Goal: Task Accomplishment & Management: Manage account settings

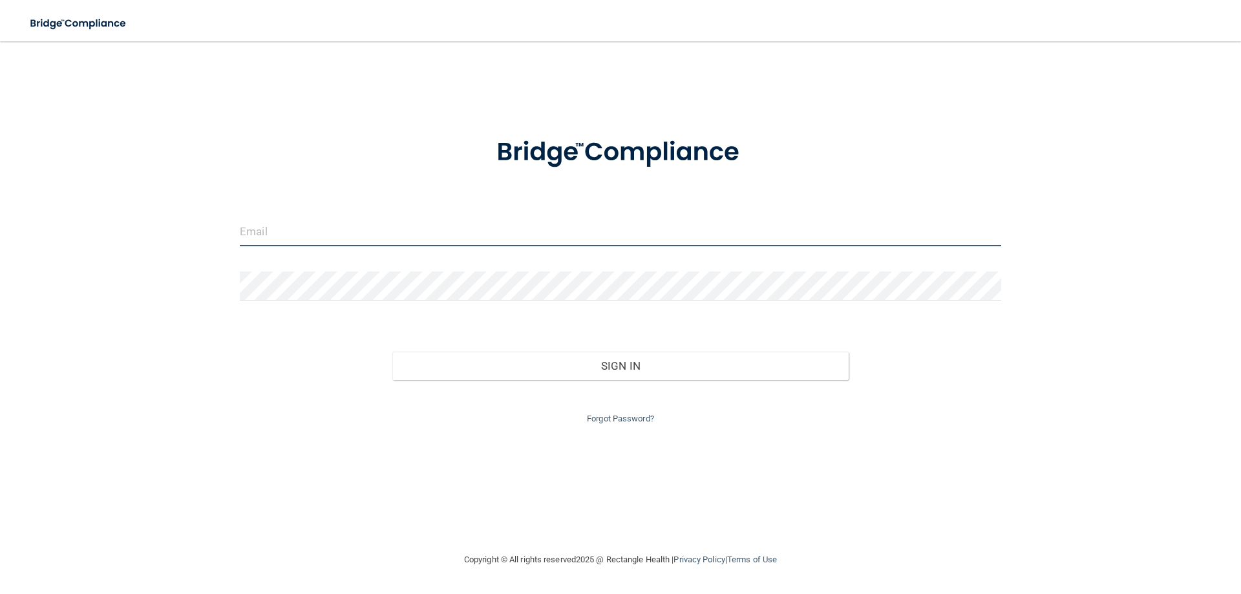
type input "[EMAIL_ADDRESS][DOMAIN_NAME]"
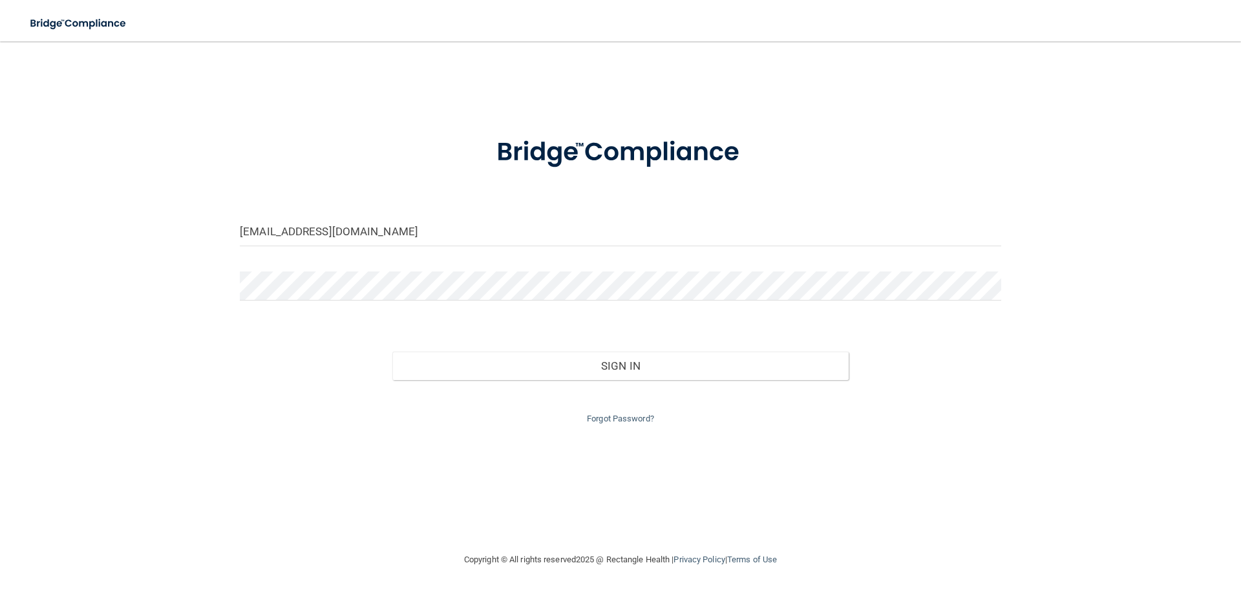
click at [675, 345] on div "Sign In" at bounding box center [620, 353] width 781 height 54
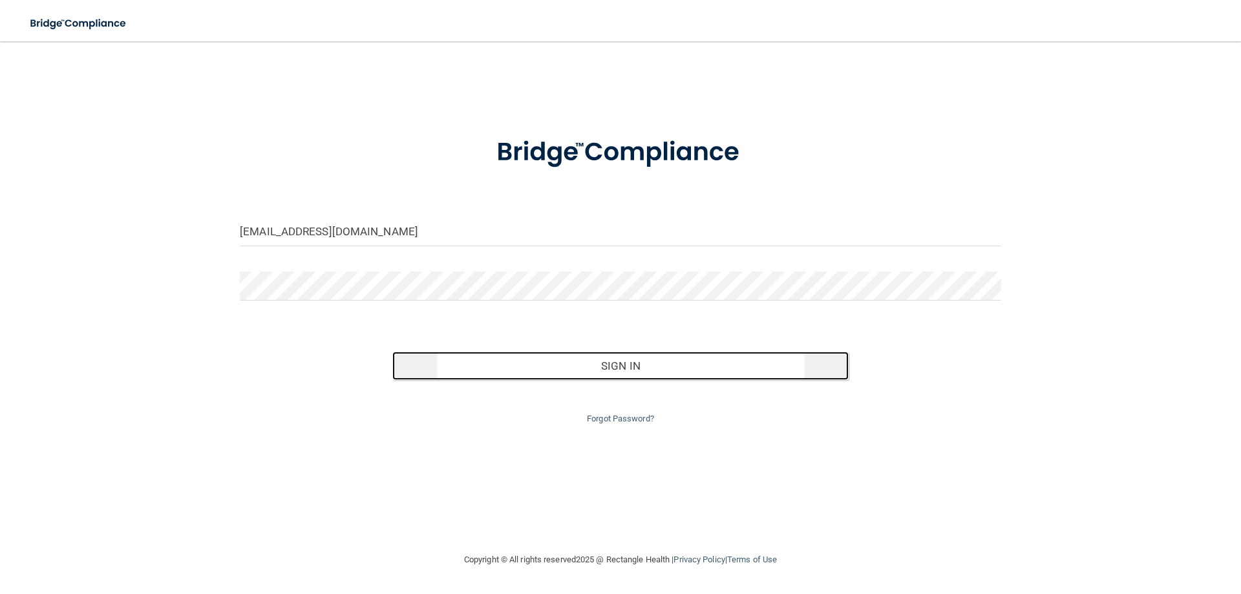
click at [683, 370] on button "Sign In" at bounding box center [620, 366] width 457 height 28
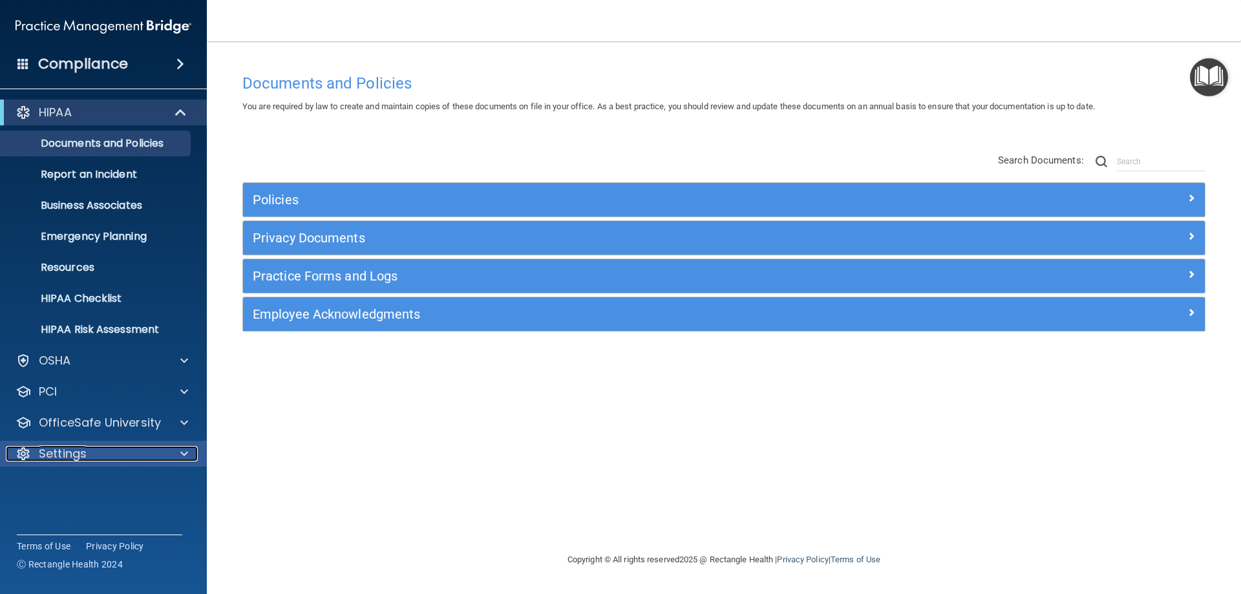
click at [151, 448] on div "Settings" at bounding box center [86, 454] width 160 height 16
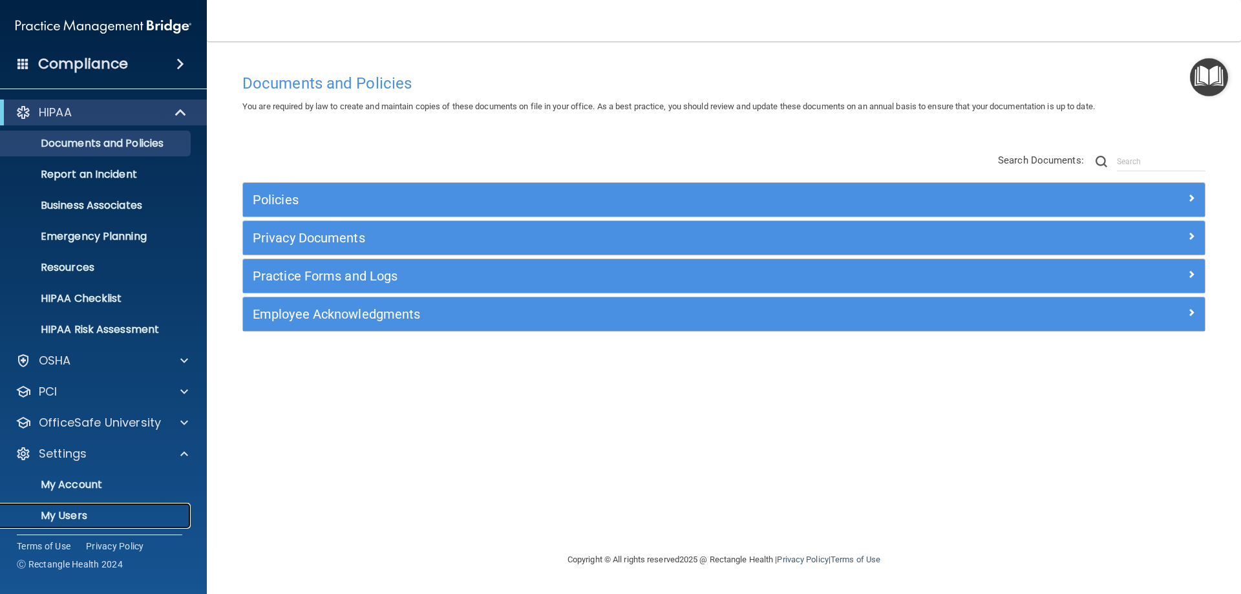
click at [148, 520] on p "My Users" at bounding box center [96, 515] width 176 height 13
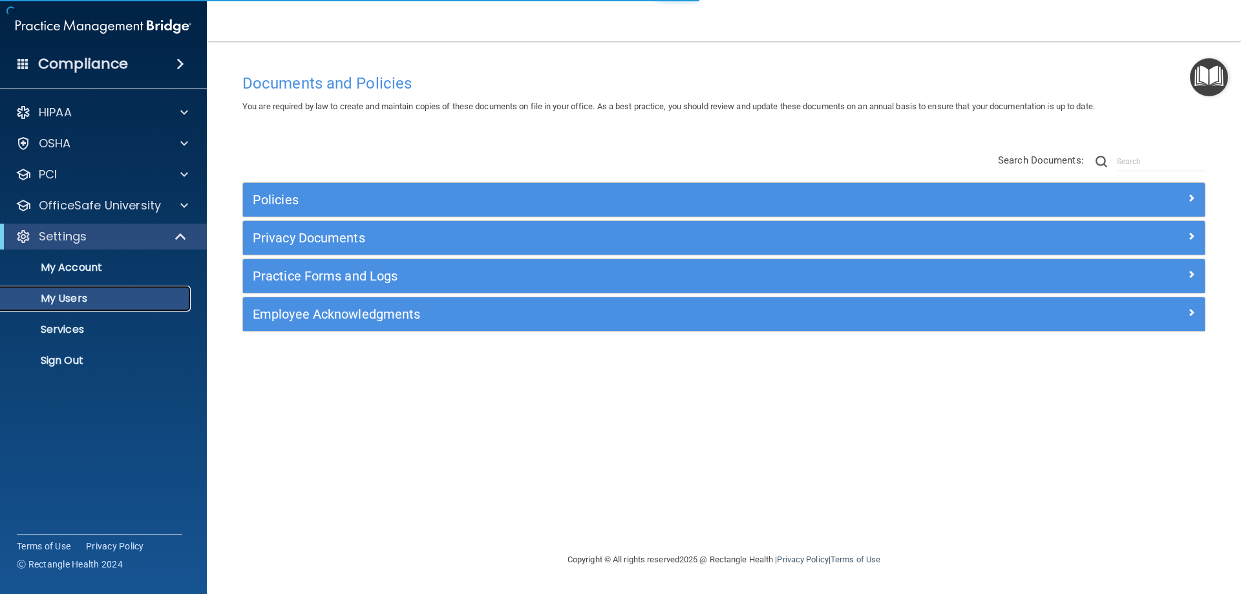
select select "20"
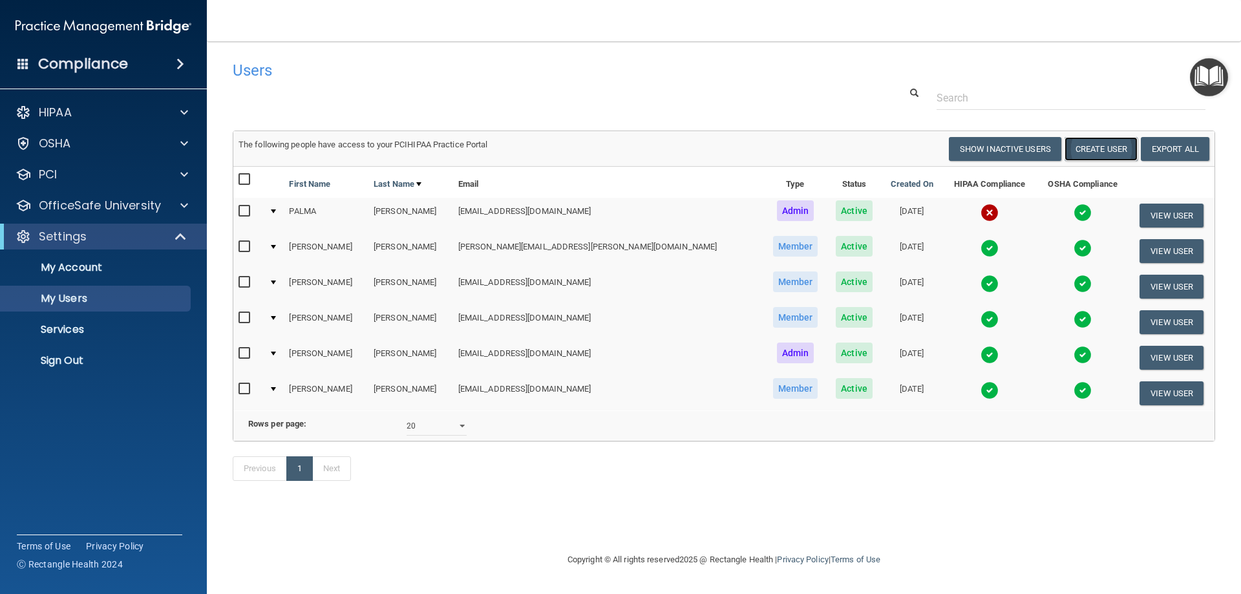
click at [1117, 146] on button "Create User" at bounding box center [1100, 149] width 73 height 24
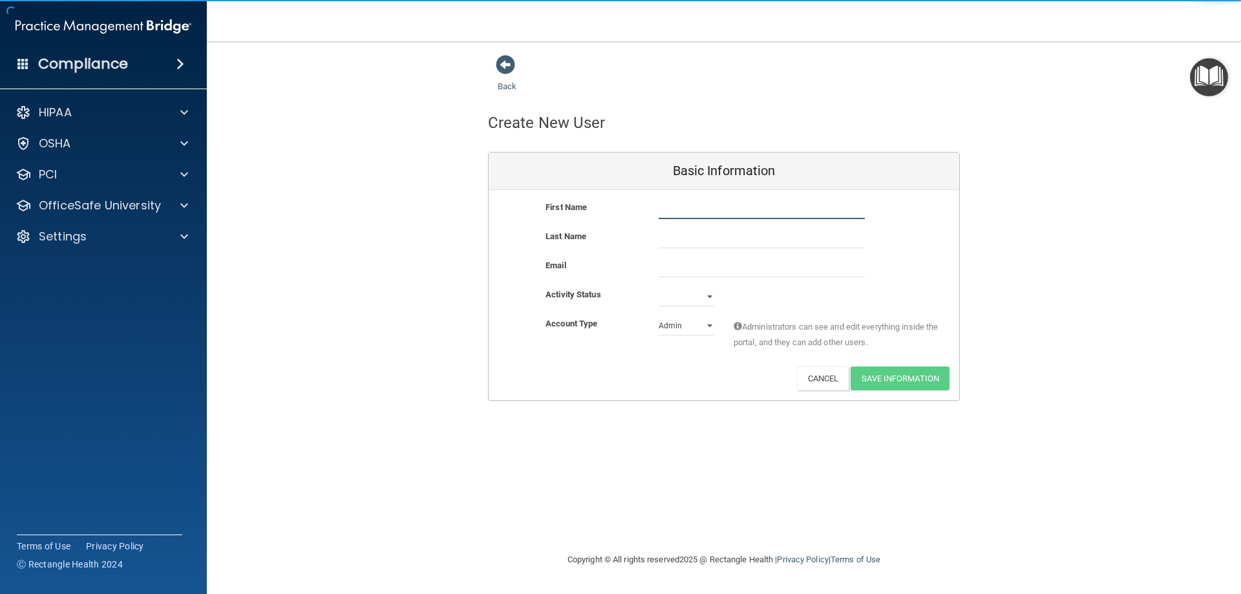
click at [695, 212] on input "text" at bounding box center [761, 209] width 206 height 19
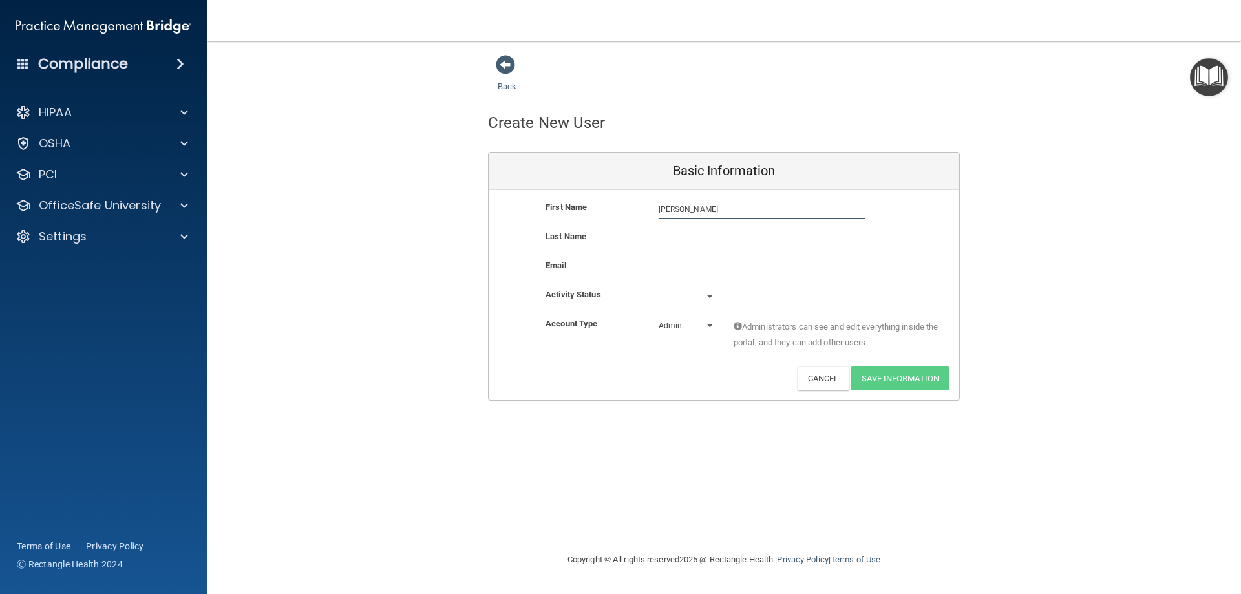
type input "[PERSON_NAME]"
type input "Register"
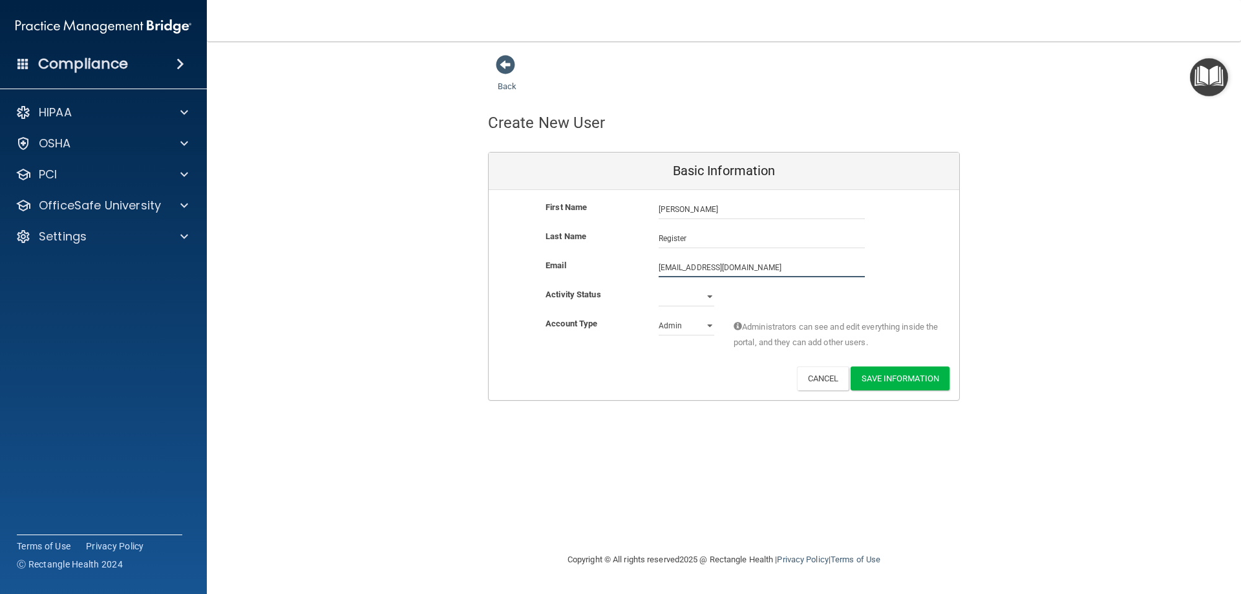
type input "[EMAIL_ADDRESS][DOMAIN_NAME]"
click at [695, 293] on select "Active Inactive" at bounding box center [686, 296] width 56 height 19
select select "active"
click at [658, 287] on select "Active Inactive" at bounding box center [686, 296] width 56 height 19
click at [674, 323] on select "Admin Member" at bounding box center [686, 325] width 56 height 19
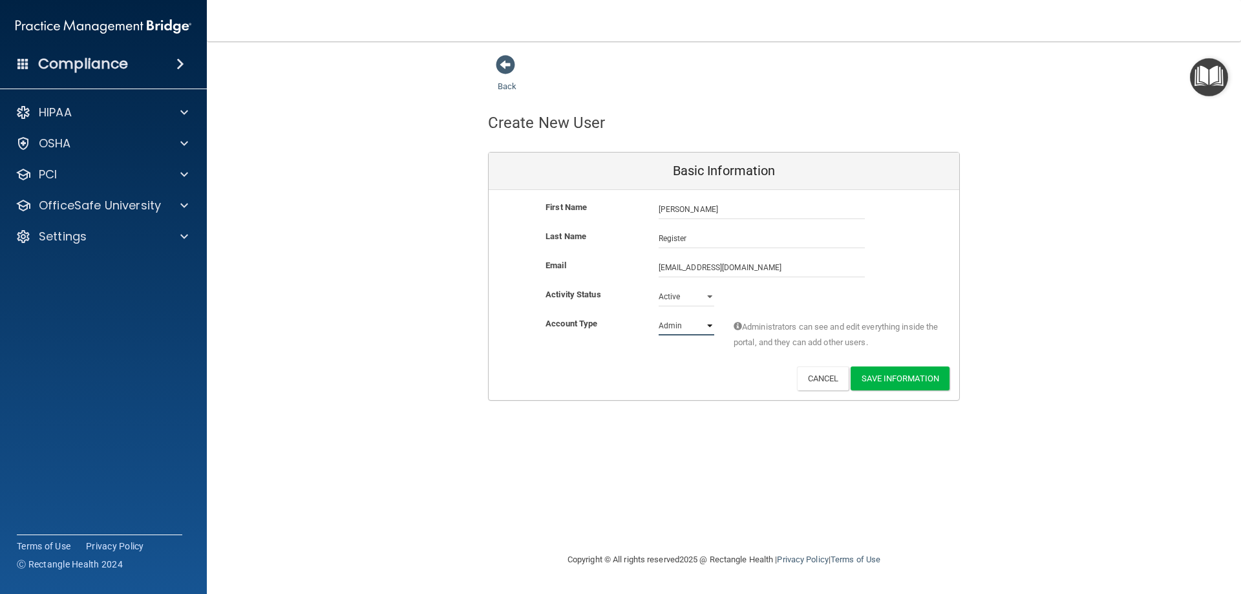
select select "practice_member"
click at [658, 316] on select "Admin Member" at bounding box center [686, 325] width 56 height 19
click at [926, 379] on button "Save Information" at bounding box center [899, 378] width 99 height 24
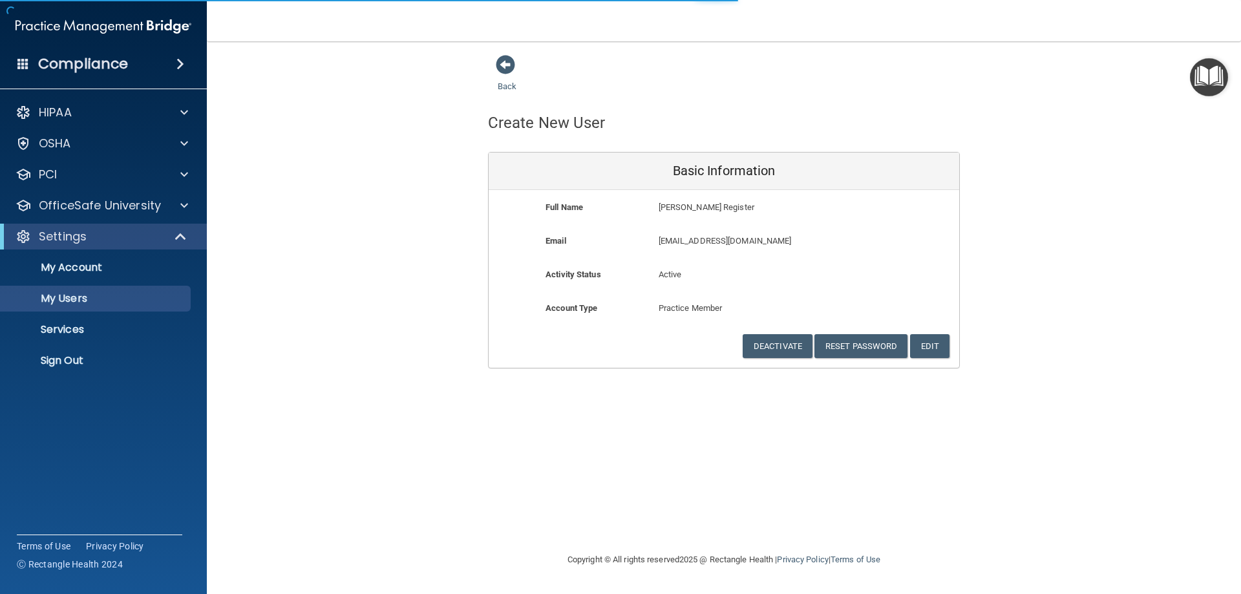
select select "20"
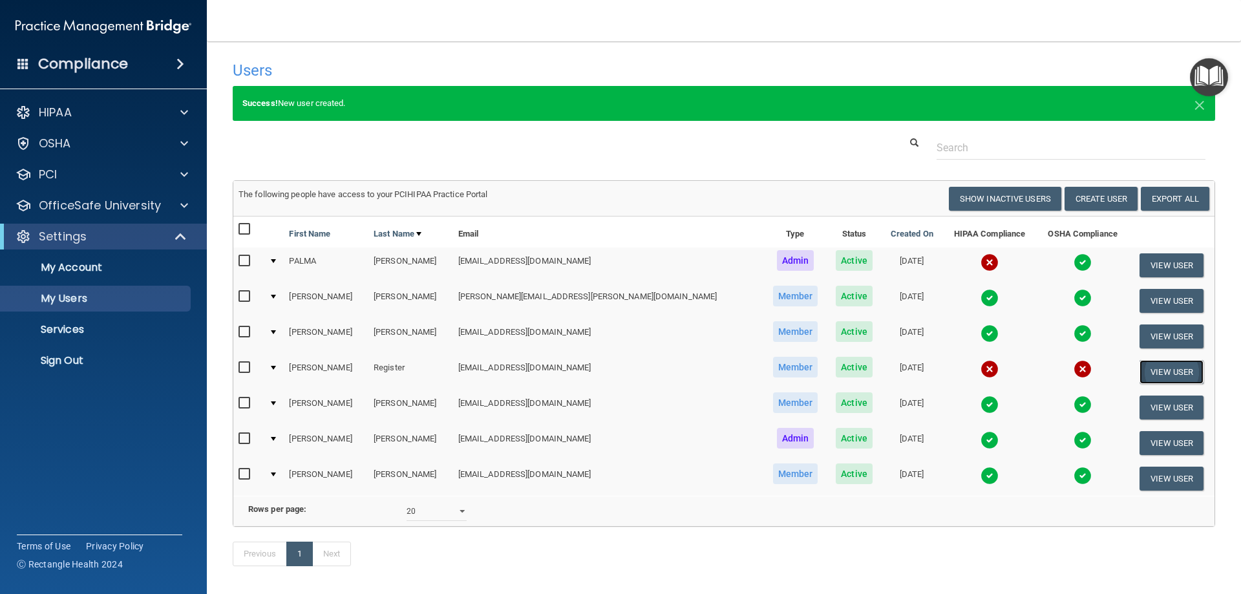
click at [1168, 372] on button "View User" at bounding box center [1171, 372] width 64 height 24
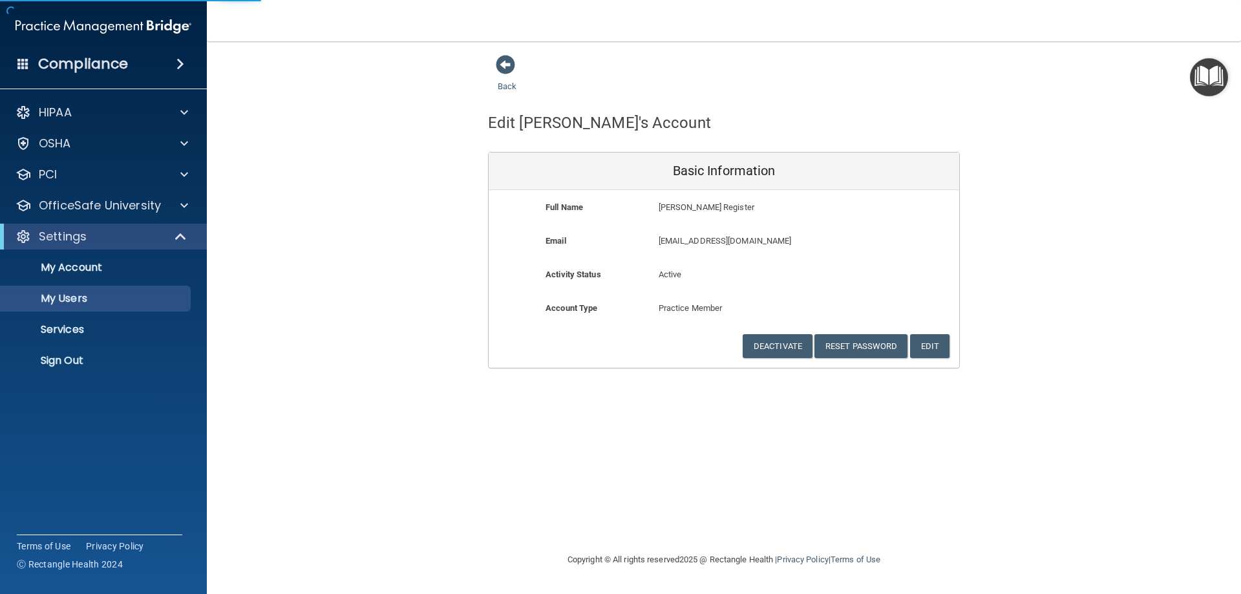
select select "20"
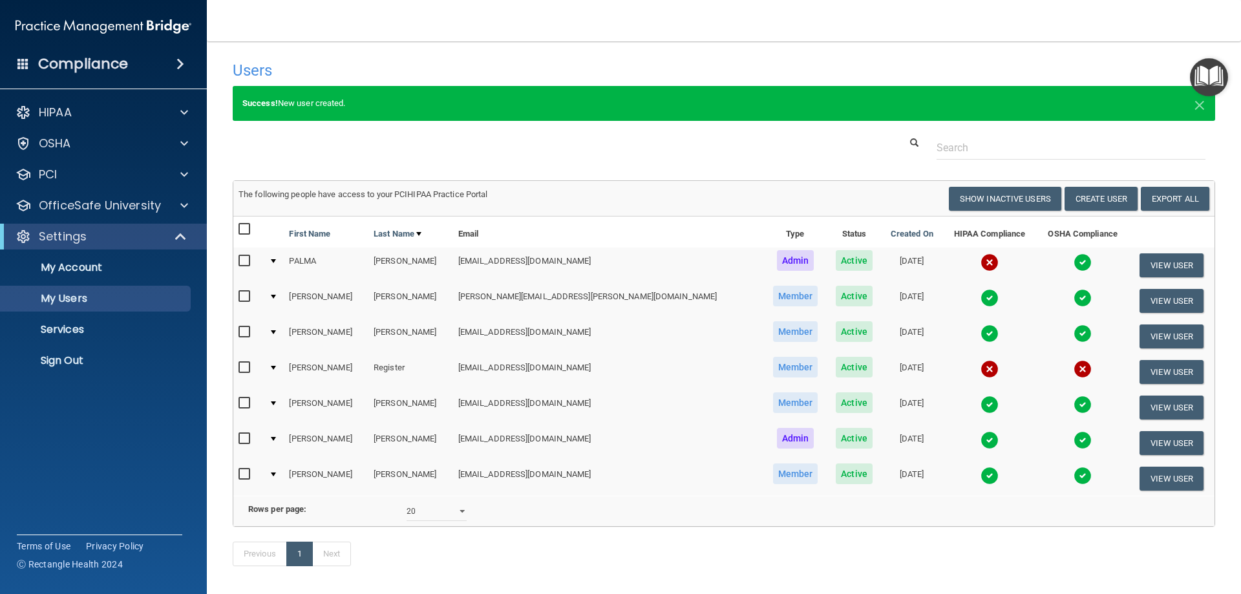
click at [242, 365] on input "checkbox" at bounding box center [245, 367] width 15 height 10
checkbox input "true"
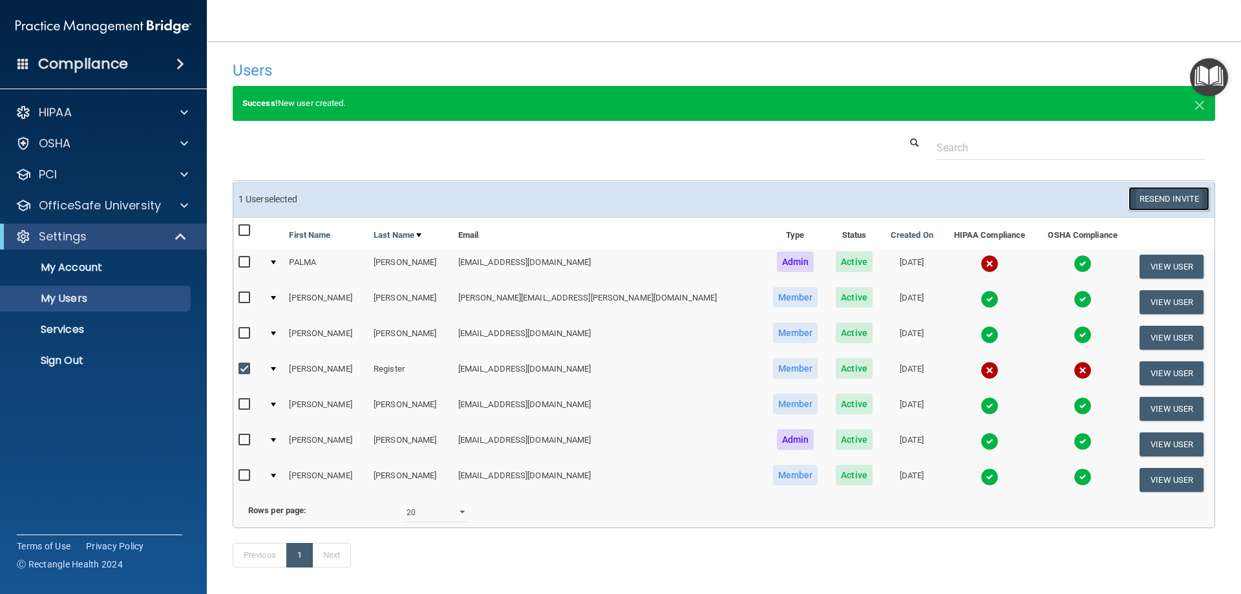
click at [1133, 205] on button "Resend Invite" at bounding box center [1168, 199] width 81 height 24
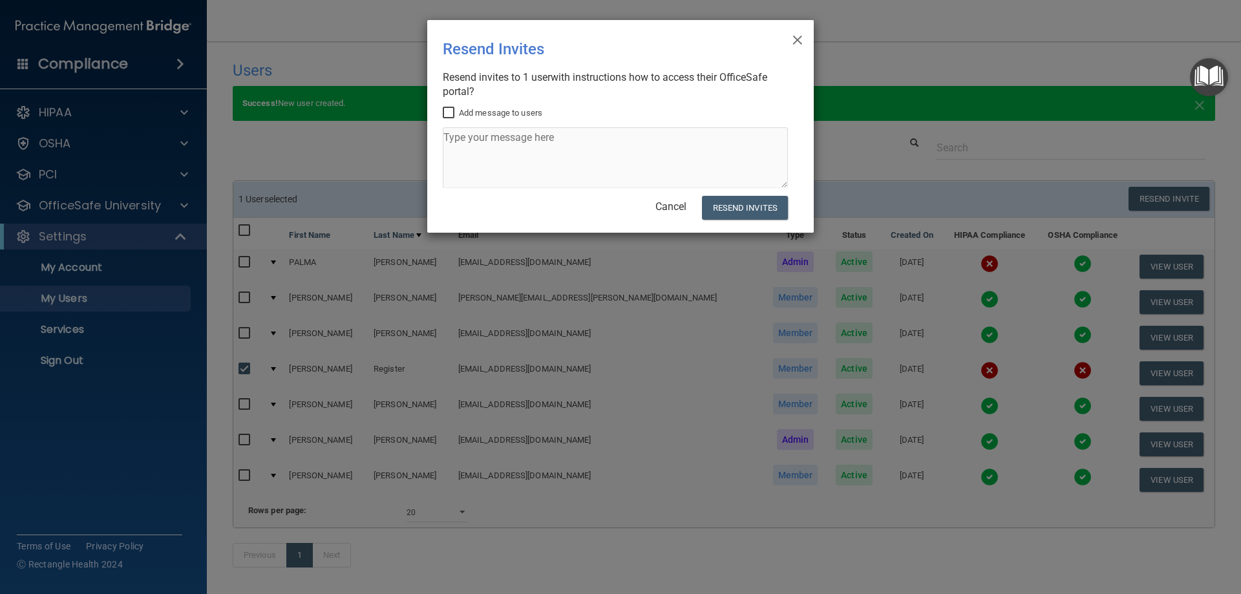
click at [448, 113] on input "Add message to users" at bounding box center [450, 113] width 15 height 10
checkbox input "true"
click at [552, 143] on textarea at bounding box center [615, 157] width 345 height 61
click at [619, 156] on textarea at bounding box center [615, 157] width 345 height 61
click at [609, 146] on textarea at bounding box center [615, 157] width 345 height 61
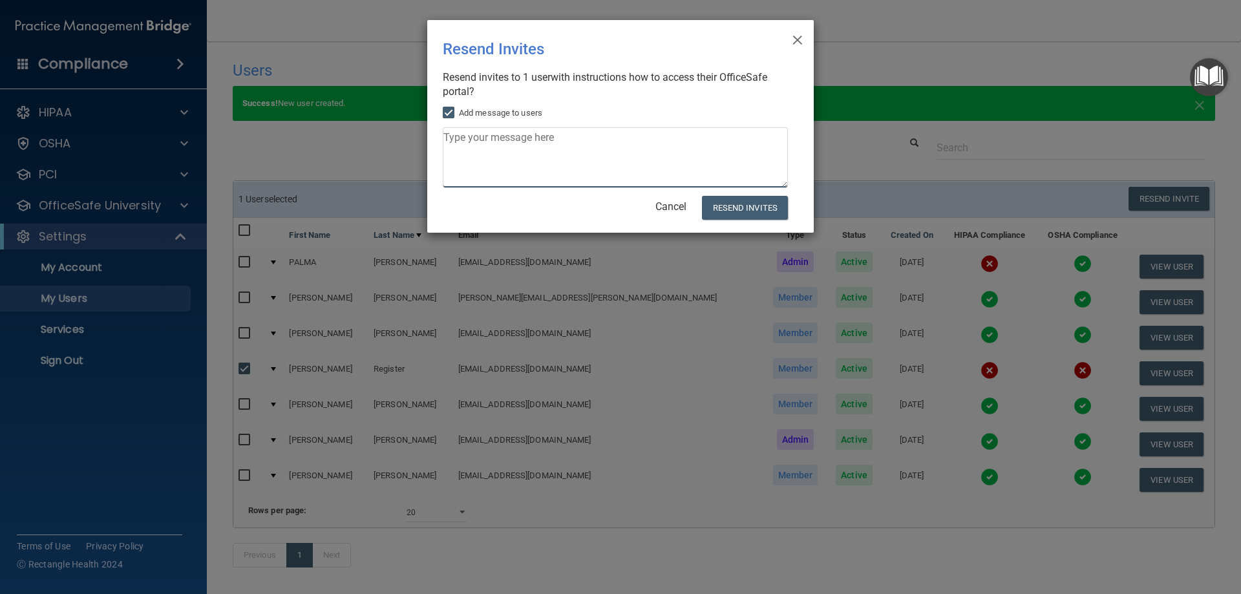
click at [580, 154] on textarea at bounding box center [615, 157] width 345 height 61
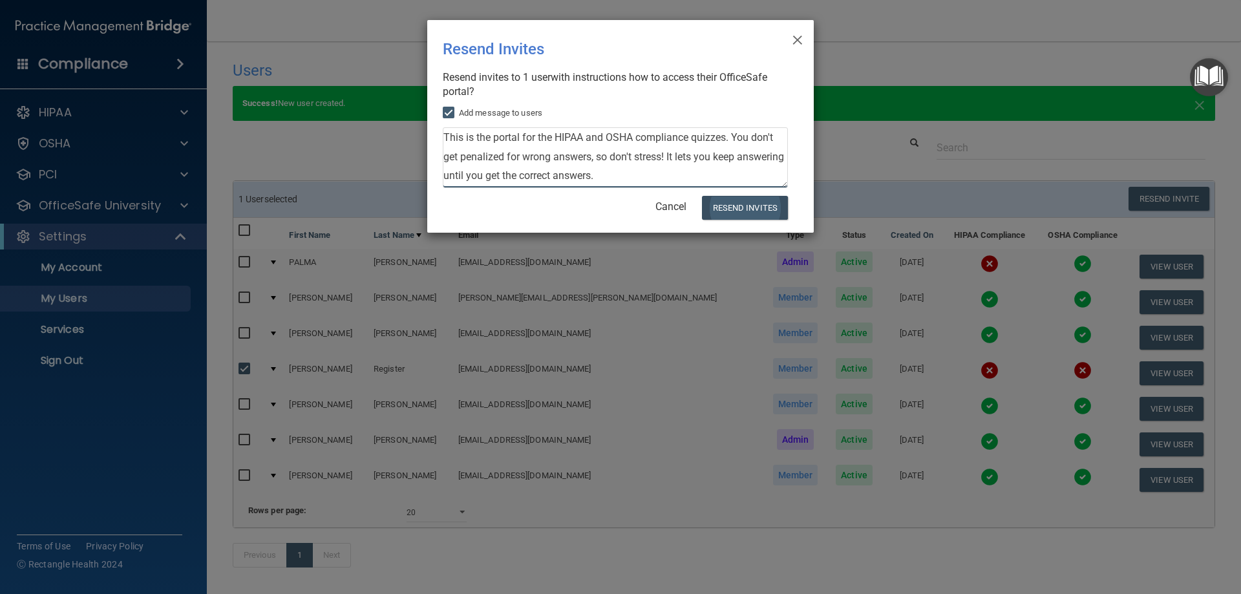
type textarea "This is the portal for the HIPAA and OSHA compliance quizzes. You don't get pen…"
click at [717, 206] on button "Resend Invites" at bounding box center [745, 208] width 86 height 24
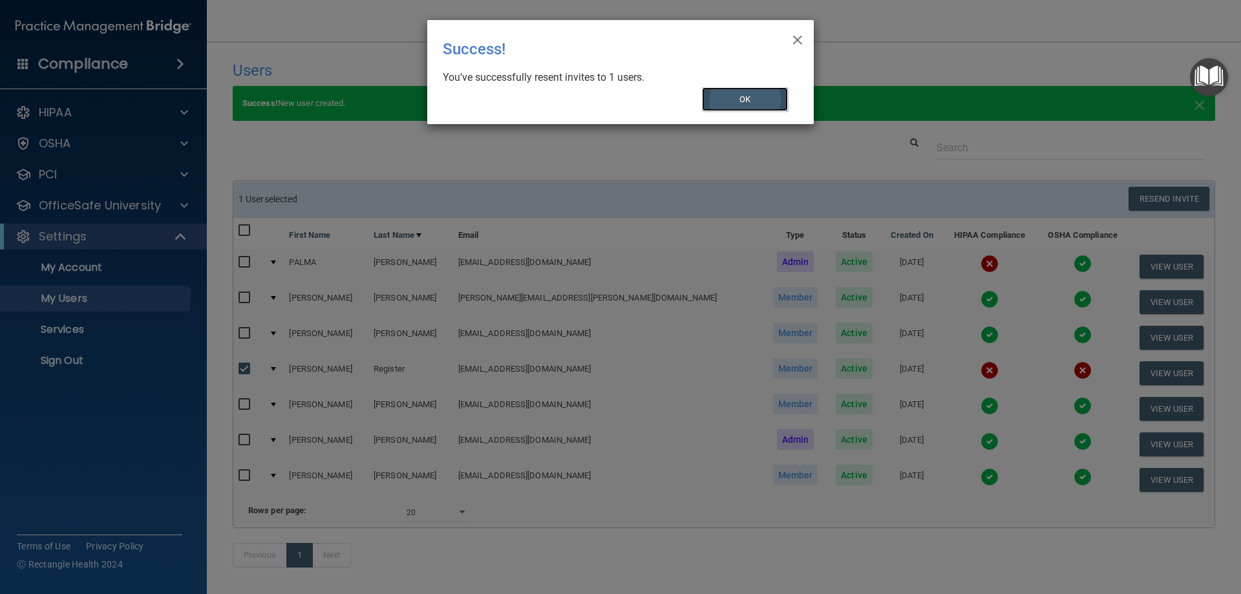
click at [742, 93] on button "OK" at bounding box center [745, 99] width 87 height 24
